Goal: Task Accomplishment & Management: Manage account settings

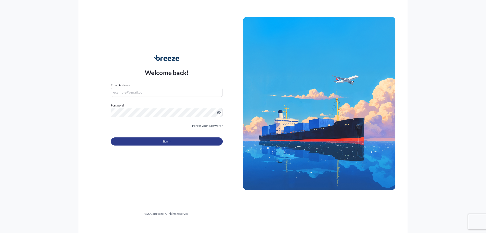
type input "[PERSON_NAME][DOMAIN_NAME][EMAIL_ADDRESS][PERSON_NAME][DOMAIN_NAME]"
click at [167, 144] on button "Sign In" at bounding box center [167, 141] width 112 height 8
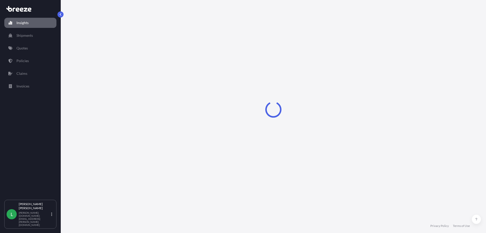
select select "2025"
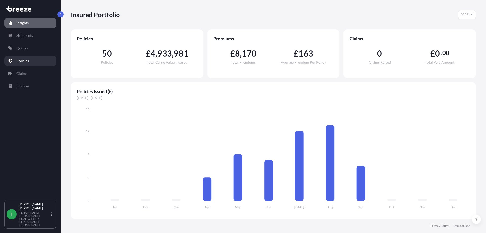
click at [22, 62] on p "Policies" at bounding box center [22, 60] width 12 height 5
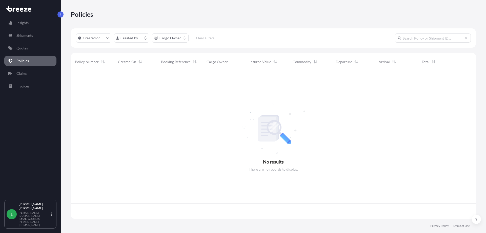
scroll to position [147, 401]
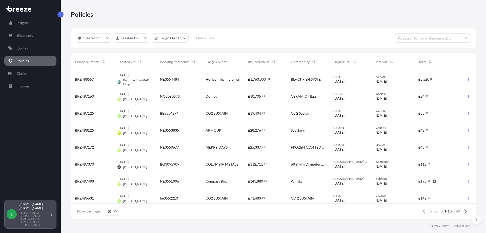
click at [30, 217] on div "L [PERSON_NAME] George [DOMAIN_NAME][EMAIL_ADDRESS][PERSON_NAME][DOMAIN_NAME]" at bounding box center [31, 214] width 48 height 24
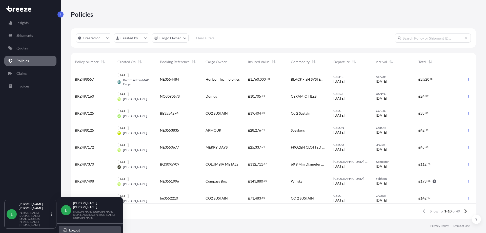
click at [76, 227] on span "Logout" at bounding box center [74, 229] width 11 height 5
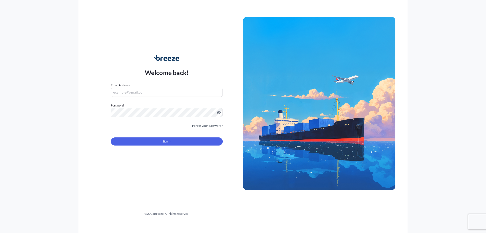
type input "[PERSON_NAME][DOMAIN_NAME][EMAIL_ADDRESS][PERSON_NAME][DOMAIN_NAME]"
